Goal: Navigation & Orientation: Understand site structure

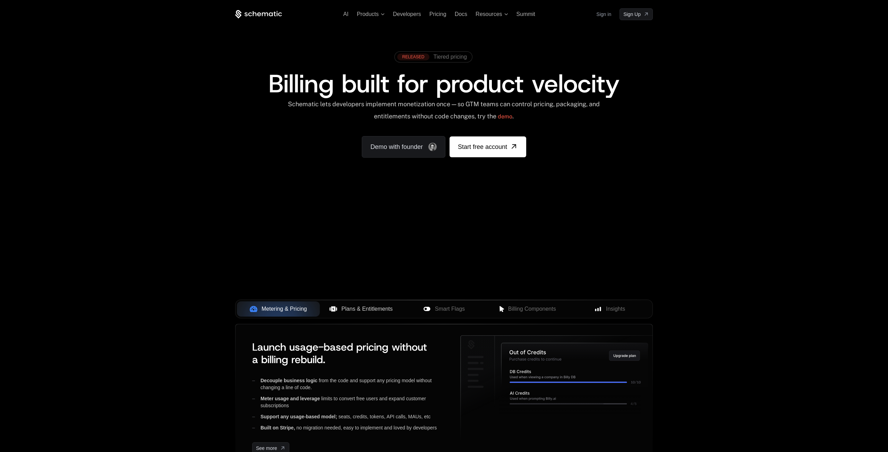
click at [366, 310] on span "Plans & Entitlements" at bounding box center [366, 308] width 51 height 8
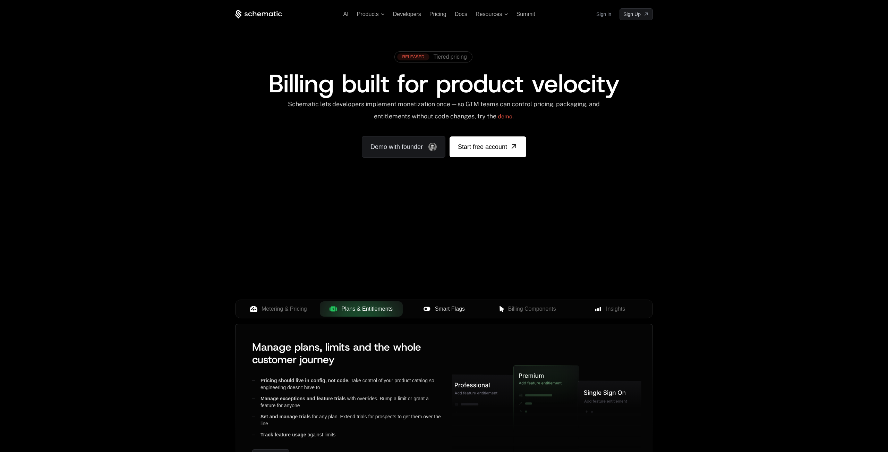
click at [445, 310] on span "Smart Flags" at bounding box center [450, 308] width 30 height 8
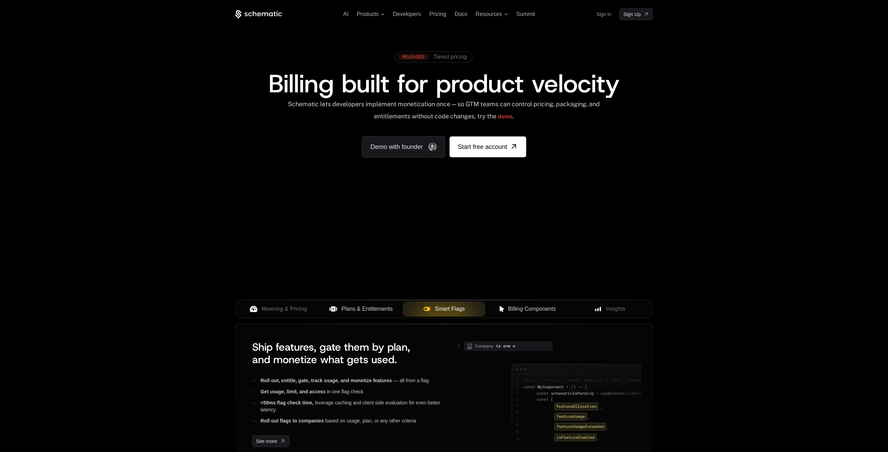
click at [538, 308] on span "Billing Components" at bounding box center [532, 308] width 48 height 8
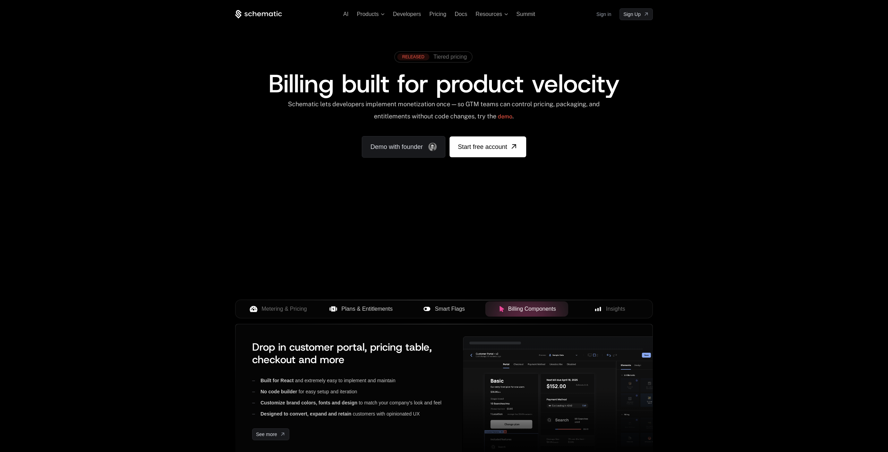
click at [437, 308] on span "Smart Flags" at bounding box center [450, 308] width 30 height 8
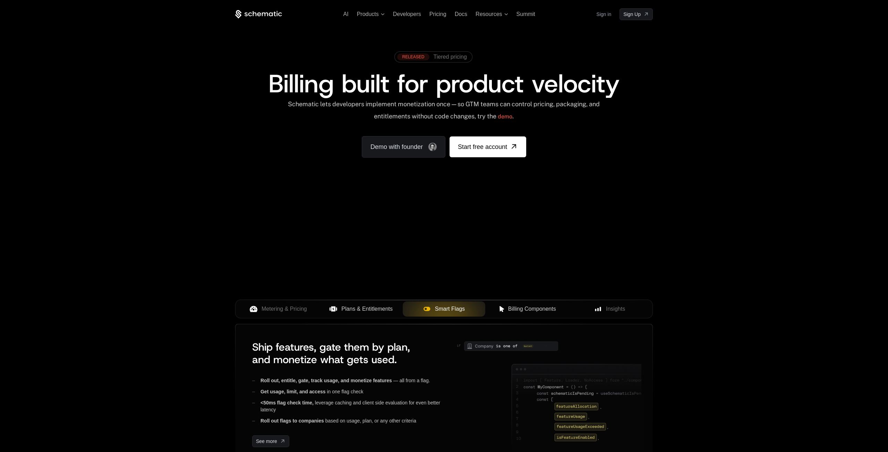
click at [375, 310] on span "Plans & Entitlements" at bounding box center [366, 308] width 51 height 8
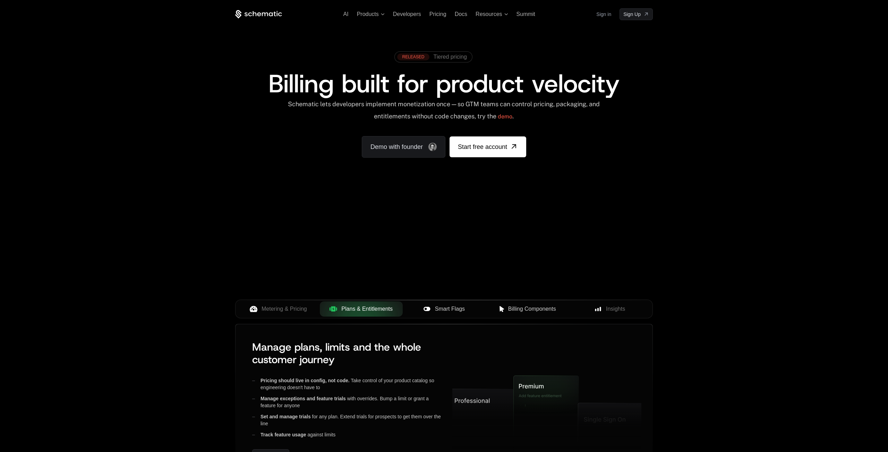
click at [461, 306] on span "Smart Flags" at bounding box center [450, 308] width 30 height 8
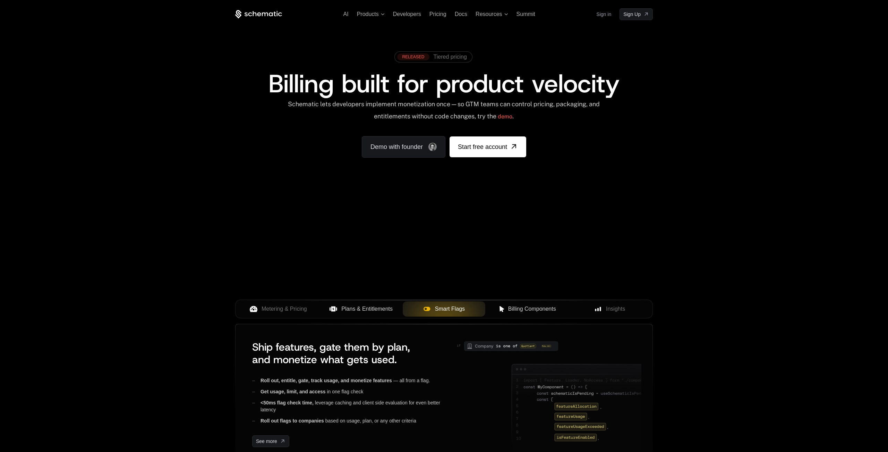
click at [555, 310] on span "Billing Components" at bounding box center [532, 308] width 48 height 8
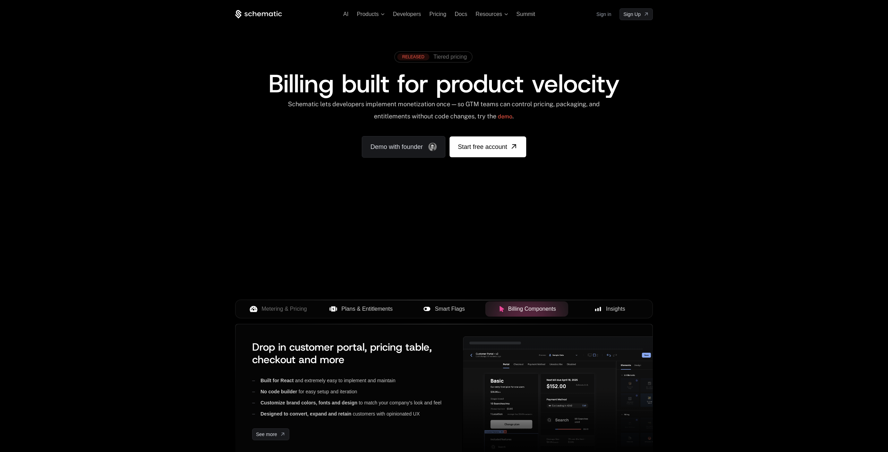
click at [610, 314] on button "Insights" at bounding box center [609, 308] width 83 height 15
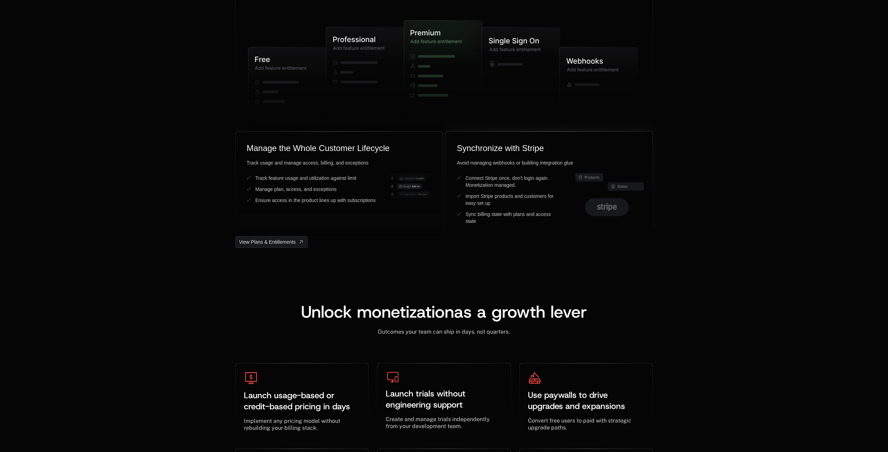
scroll to position [1720, 0]
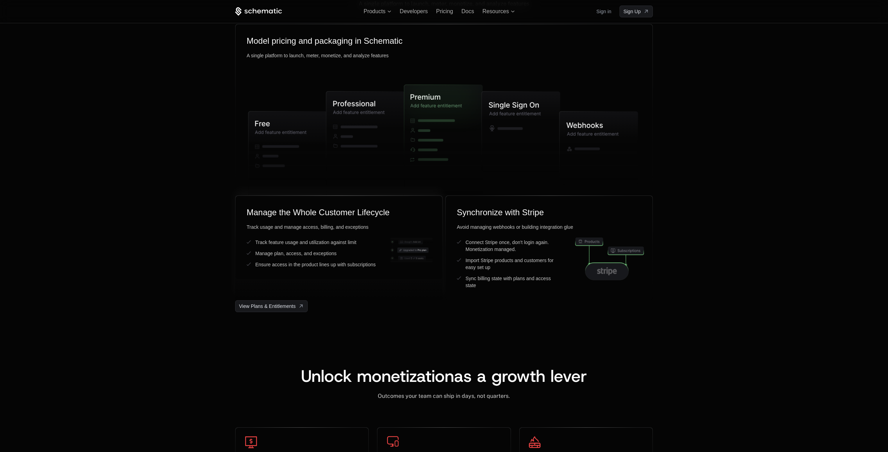
click at [300, 260] on ul "Track feature usage and utilization against limit Manage plan, access, and exce…" at bounding box center [311, 253] width 129 height 29
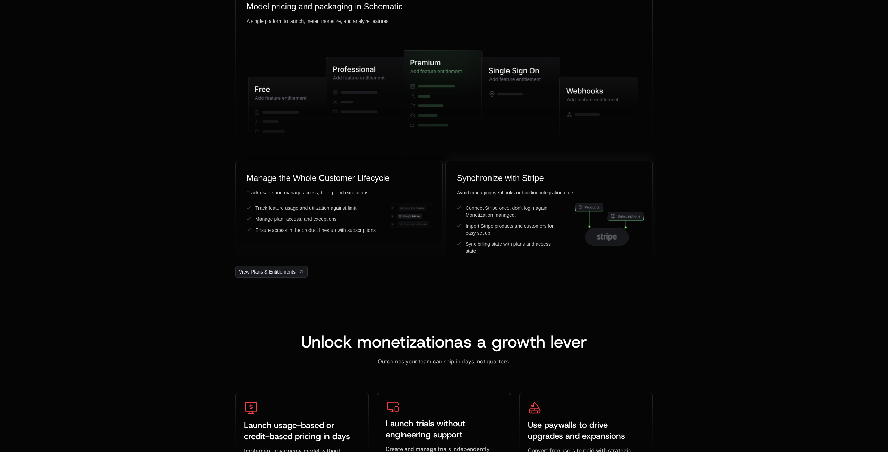
scroll to position [1814, 0]
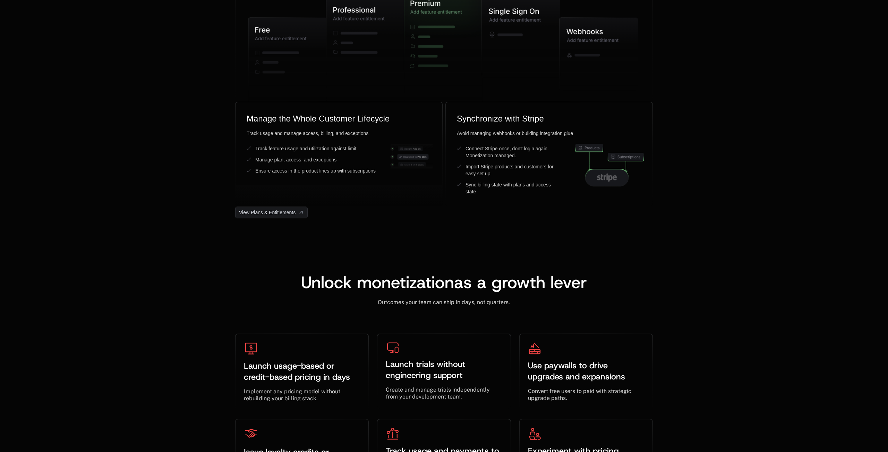
click at [636, 257] on div "Unlock monetization as a growth lever ﻿ Outcomes your team can ship in days, no…" at bounding box center [444, 376] width 888 height 317
